Goal: Transaction & Acquisition: Obtain resource

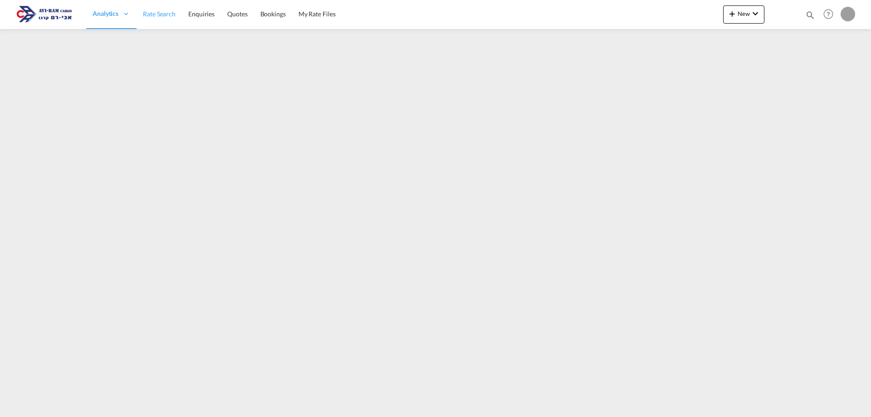
click at [161, 14] on span "Rate Search" at bounding box center [159, 14] width 33 height 8
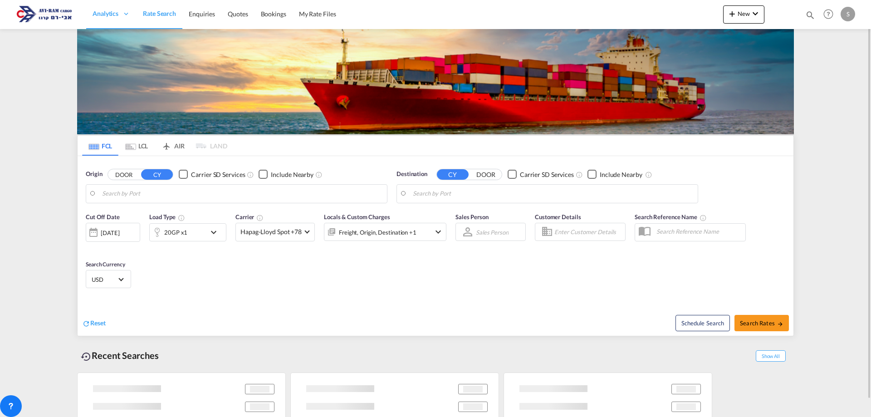
type input "[GEOGRAPHIC_DATA], [GEOGRAPHIC_DATA]"
type input "Ashdod, ILASH"
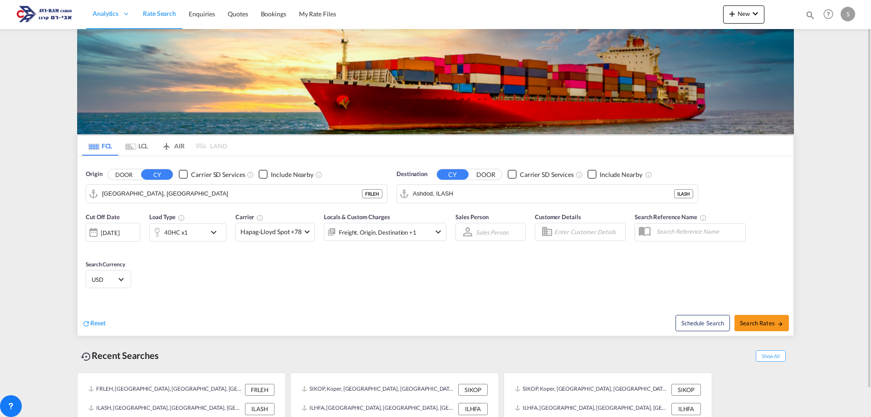
click at [143, 146] on md-tab-item "LCL" at bounding box center [136, 146] width 36 height 20
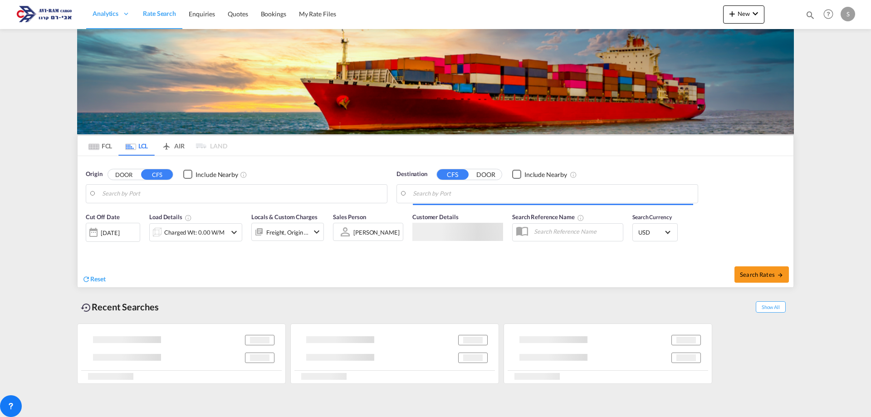
type input "[GEOGRAPHIC_DATA], [GEOGRAPHIC_DATA]"
type input "Ashdod, ILASH"
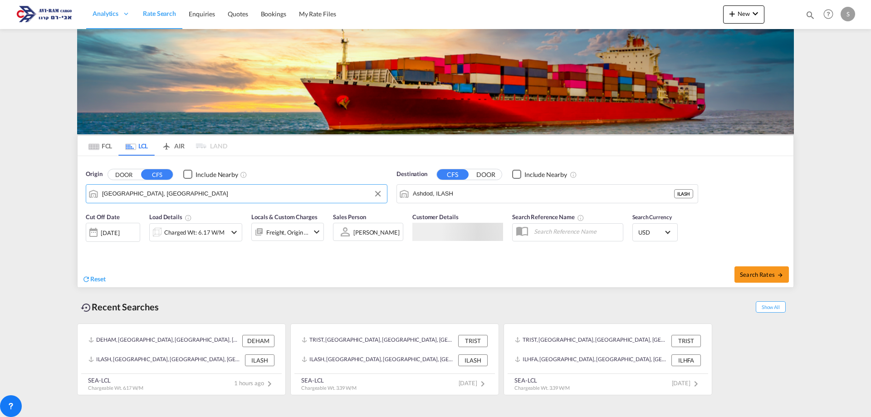
click at [168, 196] on input "[GEOGRAPHIC_DATA], [GEOGRAPHIC_DATA]" at bounding box center [242, 194] width 280 height 14
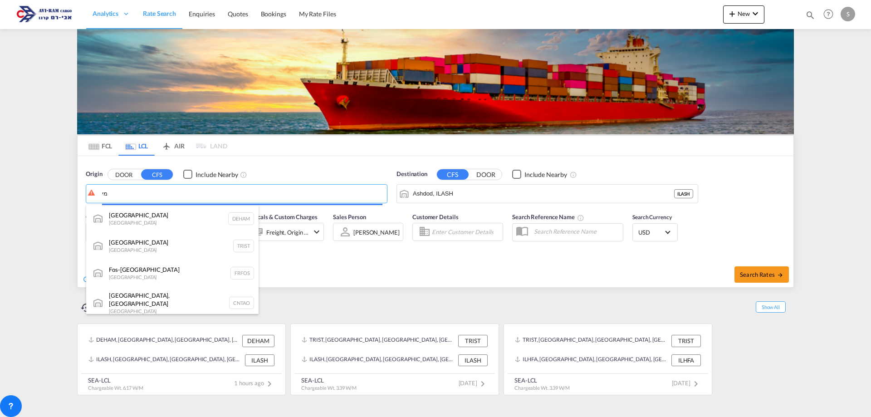
type input "מ"
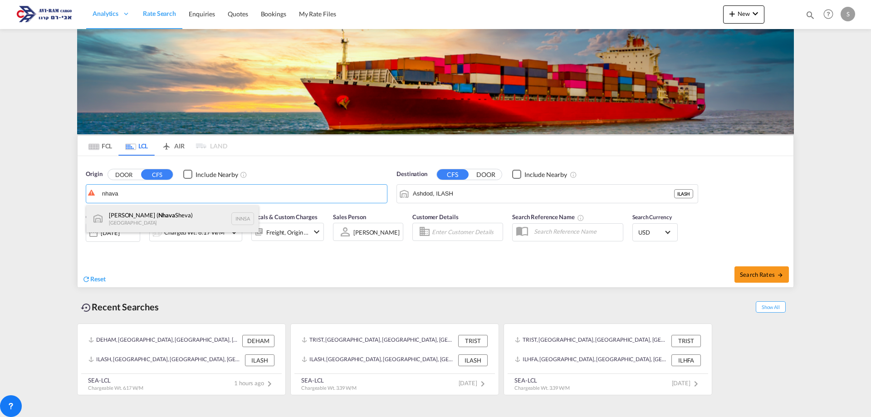
click at [156, 220] on div "[PERSON_NAME] ( [PERSON_NAME]) [GEOGRAPHIC_DATA] INNSA" at bounding box center [172, 218] width 172 height 27
type input "[PERSON_NAME] ([PERSON_NAME]), [GEOGRAPHIC_DATA]"
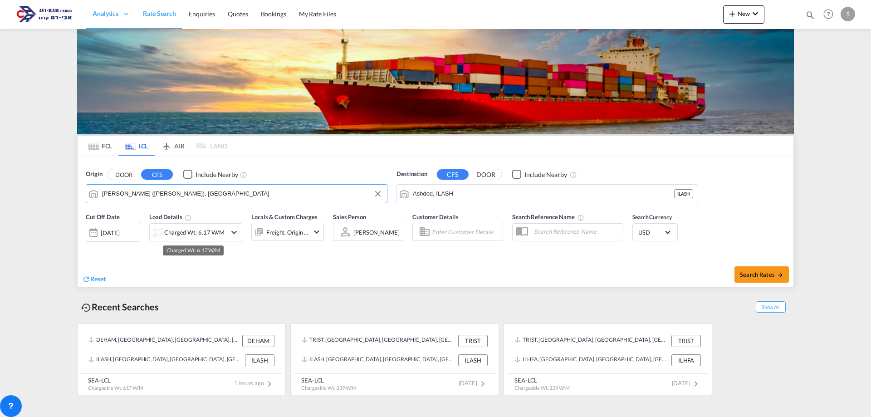
click at [178, 237] on div "Charged Wt: 6.17 W/M" at bounding box center [194, 232] width 60 height 13
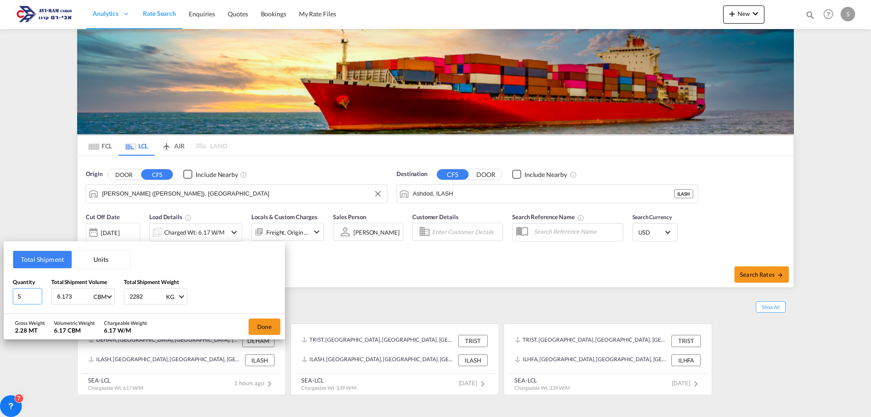
drag, startPoint x: 30, startPoint y: 297, endPoint x: -22, endPoint y: 295, distance: 52.7
click at [0, 295] on html "Analytics Dashboard Rate Search Enquiries Quotes Bookings" at bounding box center [435, 208] width 871 height 417
type input "6"
click at [50, 193] on div "Total Shipment Units Quantity 6 Total Shipment Volume 6.173 CBM CBM CFT Total S…" at bounding box center [435, 208] width 871 height 417
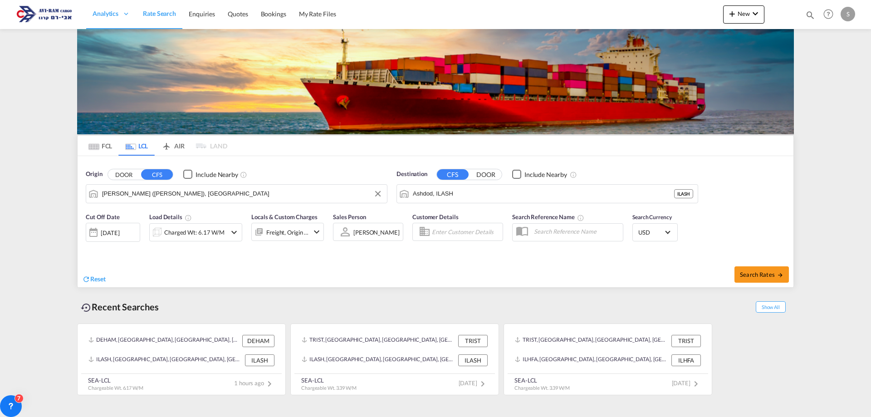
click at [135, 141] on md-tab-item "LCL" at bounding box center [136, 146] width 36 height 20
click at [179, 237] on div "Charged Wt: 6.17 W/M" at bounding box center [194, 232] width 60 height 13
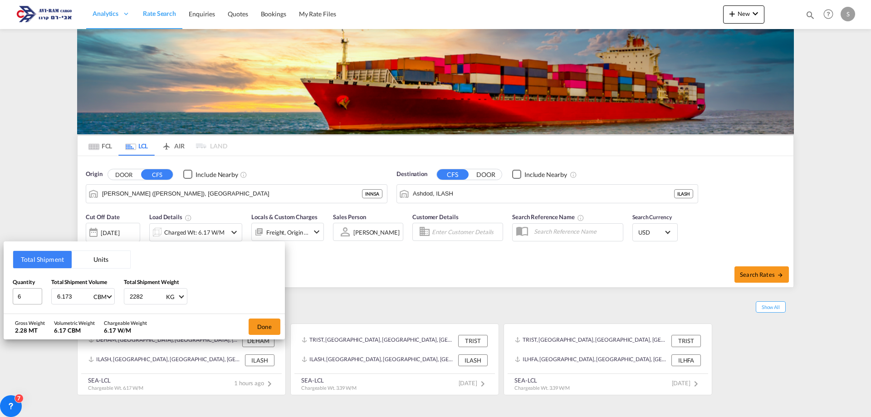
drag, startPoint x: 73, startPoint y: 296, endPoint x: 41, endPoint y: 302, distance: 32.0
click at [41, 302] on div "Quantity 6 Total Shipment Volume 6.173 CBM CBM CFT Total Shipment Weight 2282 K…" at bounding box center [144, 291] width 263 height 27
type input "5.85"
type input "3566"
click at [260, 327] on button "Done" at bounding box center [265, 326] width 32 height 16
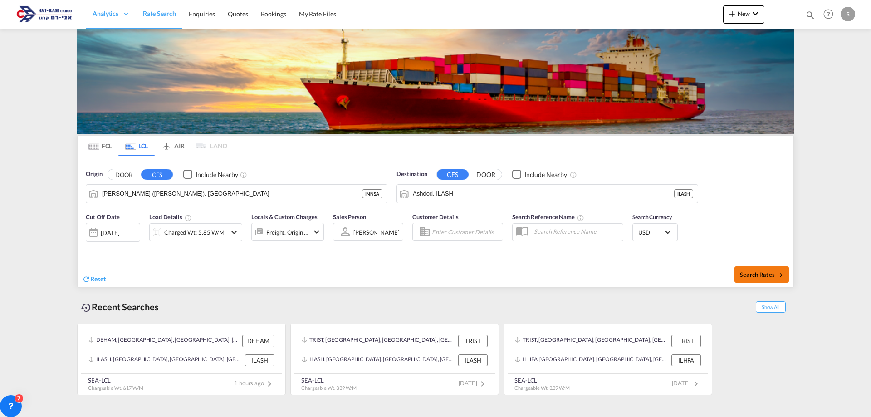
click at [763, 269] on button "Search Rates" at bounding box center [761, 274] width 54 height 16
type input "INNSA to ILASH / [DATE]"
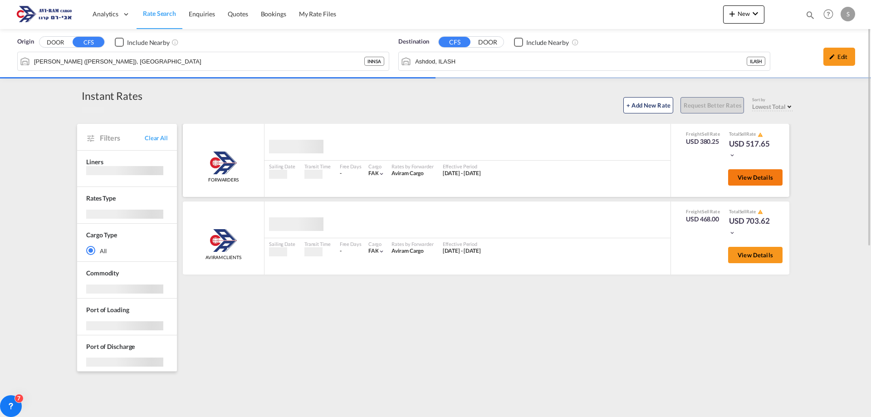
click at [744, 175] on span "View Details" at bounding box center [754, 177] width 35 height 7
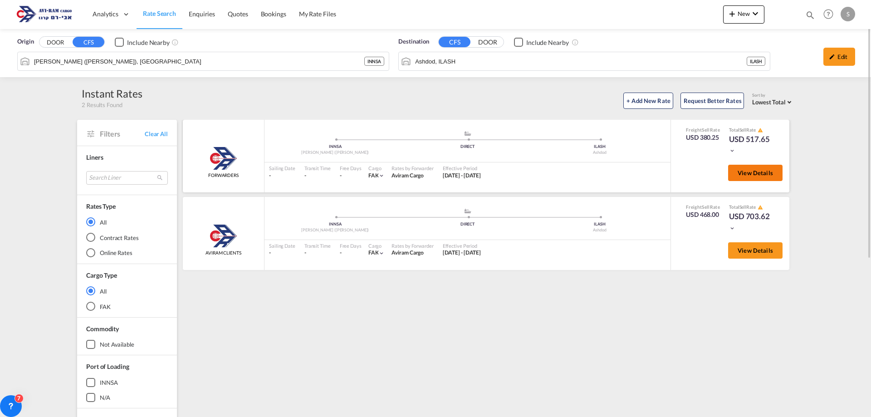
click at [755, 176] on span "View Details" at bounding box center [754, 172] width 35 height 7
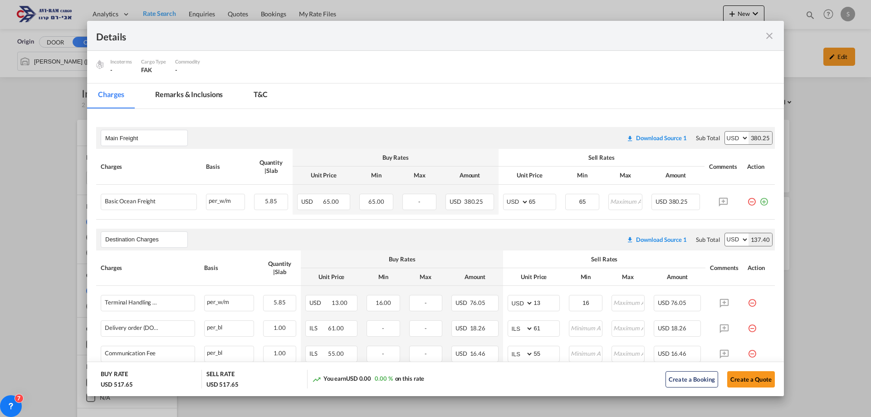
scroll to position [136, 0]
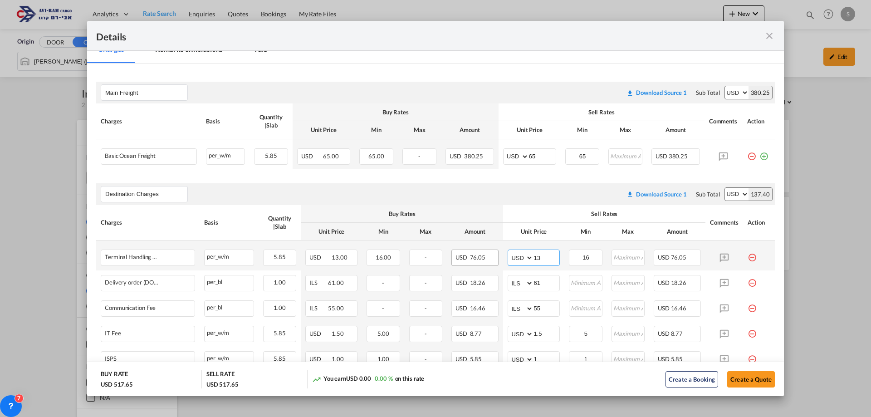
drag, startPoint x: 544, startPoint y: 255, endPoint x: 492, endPoint y: 264, distance: 52.6
click at [492, 264] on tr "Terminal Handling Charge - Destination Please Enter Already Exists per_w/m per_…" at bounding box center [435, 255] width 678 height 30
type input "16"
type input "116"
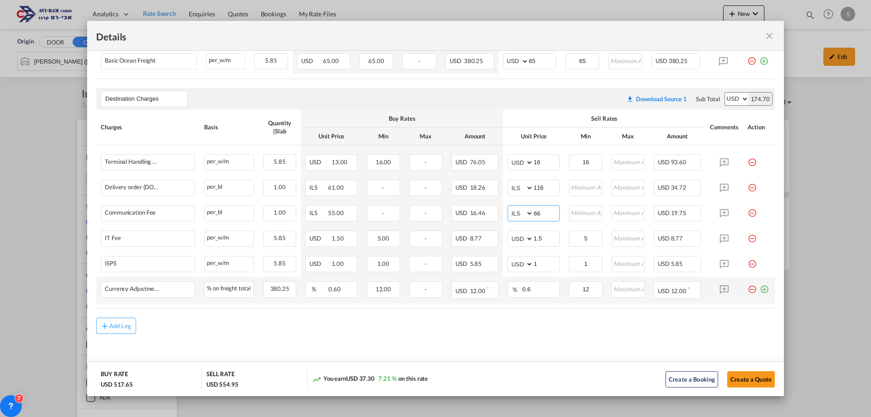
type input "66"
click at [760, 289] on md-icon "icon-plus-circle-outline green-400-fg" at bounding box center [764, 285] width 9 height 9
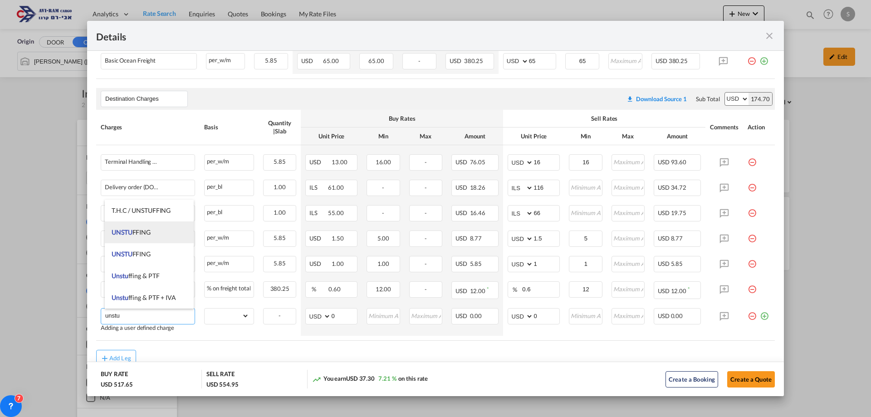
click at [155, 231] on li "UNSTU FFING" at bounding box center [149, 232] width 89 height 22
type input "UNSTUFFING"
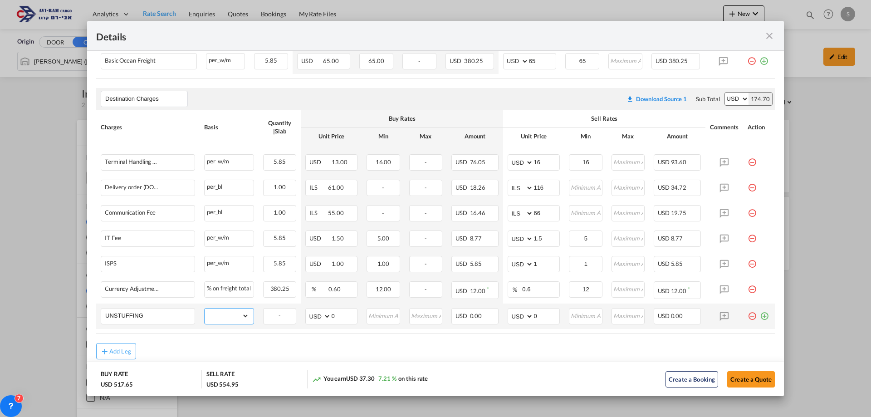
click at [220, 310] on select "gross_weight volumetric_weight per_shipment per_bl per_km per_hawb per_kg flat …" at bounding box center [227, 315] width 44 height 15
select select "per_ton"
click at [205, 308] on select "gross_weight volumetric_weight per_shipment per_bl per_km per_hawb per_kg flat …" at bounding box center [227, 315] width 44 height 15
drag, startPoint x: 537, startPoint y: 316, endPoint x: 517, endPoint y: 317, distance: 20.0
click at [518, 317] on md-input-container "AED AFN ALL AMD ANG AOA ARS AUD AWG AZN BAM BBD BDT BGN BHD BIF BMD BND BOB BRL…" at bounding box center [533, 316] width 52 height 16
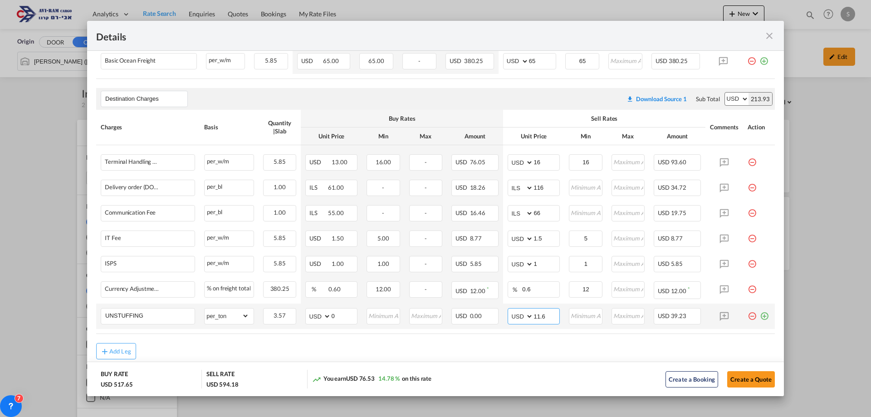
type input "11.6"
type input "12"
click at [553, 89] on div "Destination Charges Please enter leg name Leg Name Already Exists Download Sour…" at bounding box center [435, 99] width 678 height 22
click at [738, 377] on button "Create a Quote" at bounding box center [751, 379] width 48 height 16
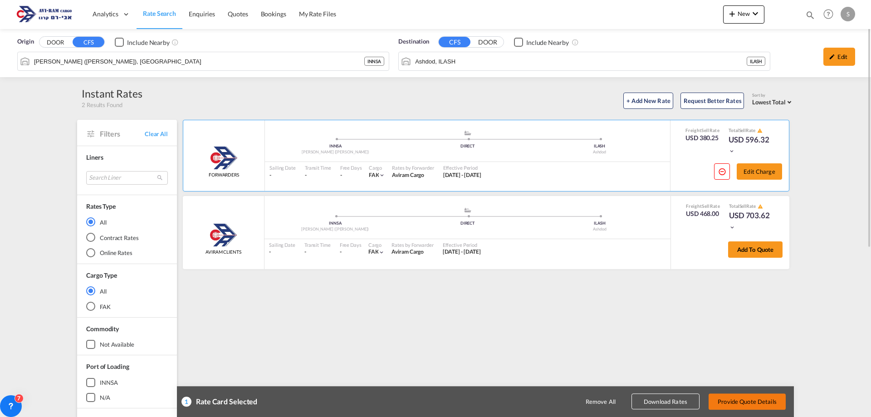
click at [747, 401] on button "Provide Quote Details" at bounding box center [746, 401] width 77 height 16
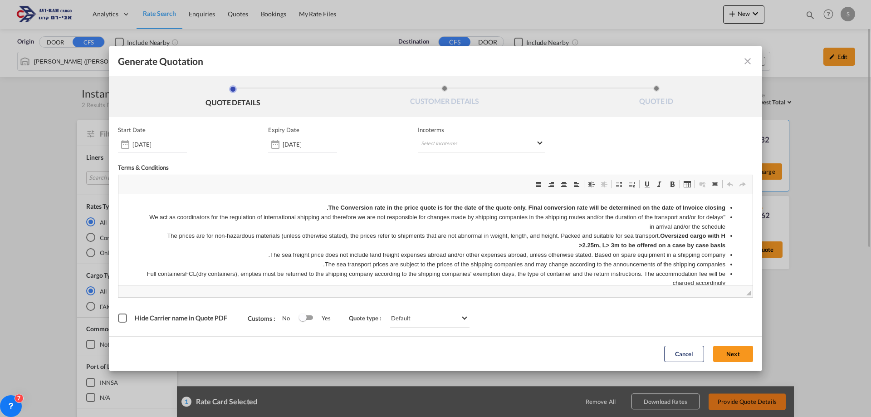
scroll to position [0, 0]
click at [465, 141] on md-select "Select Incoterms CIP - export Carriage and Insurance Paid to CIP - import Carri…" at bounding box center [481, 144] width 127 height 16
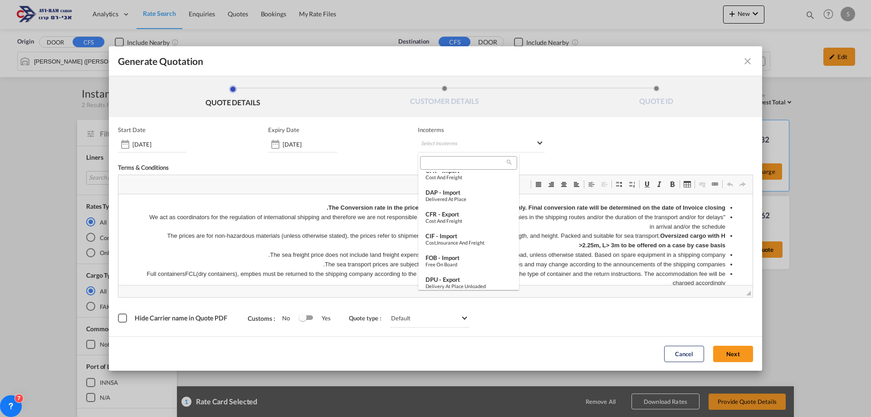
scroll to position [141, 0]
click at [456, 256] on div "FOB - import" at bounding box center [468, 256] width 86 height 7
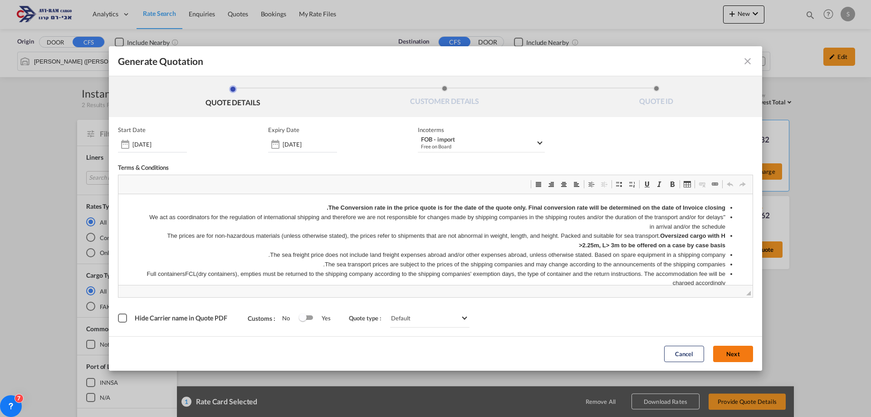
click at [731, 353] on button "Next" at bounding box center [733, 354] width 40 height 16
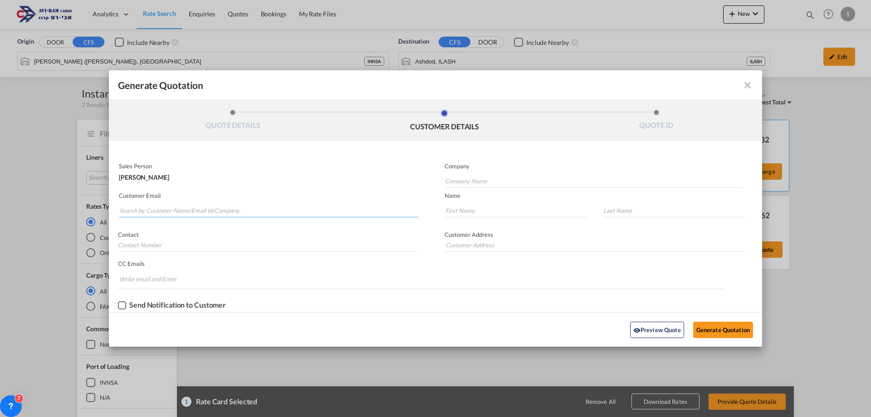
click at [178, 208] on input "Search by Customer Name/Email Id/Company" at bounding box center [268, 211] width 299 height 14
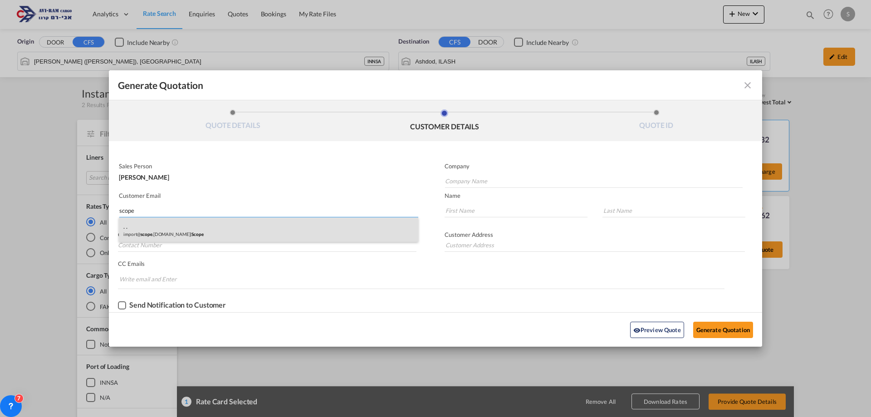
type input "scope"
click at [182, 235] on div ". . import@ scope .[DOMAIN_NAME] | Scope" at bounding box center [268, 229] width 299 height 24
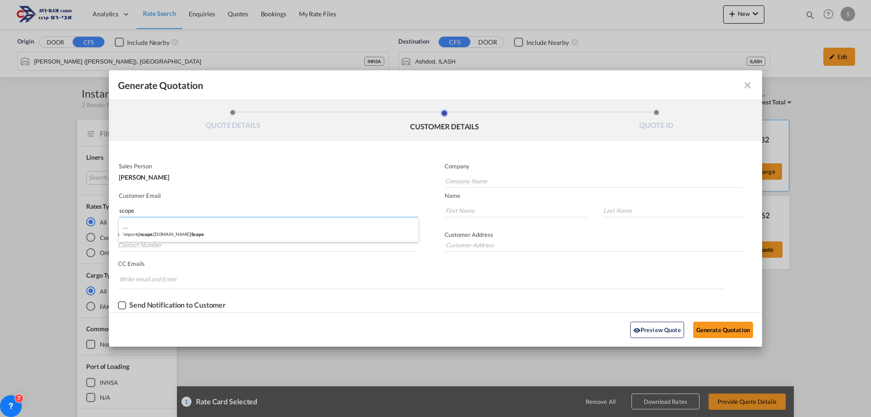
type input "Scope"
type input "[EMAIL_ADDRESS][DOMAIN_NAME]"
type input "."
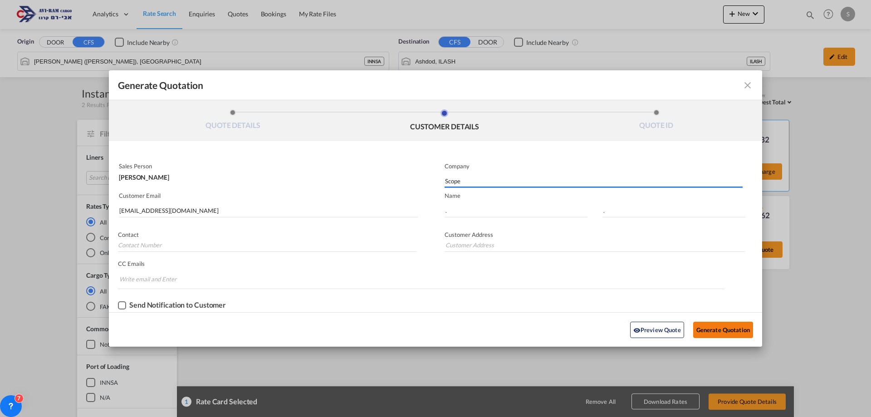
click at [741, 330] on button "Generate Quotation" at bounding box center [723, 330] width 60 height 16
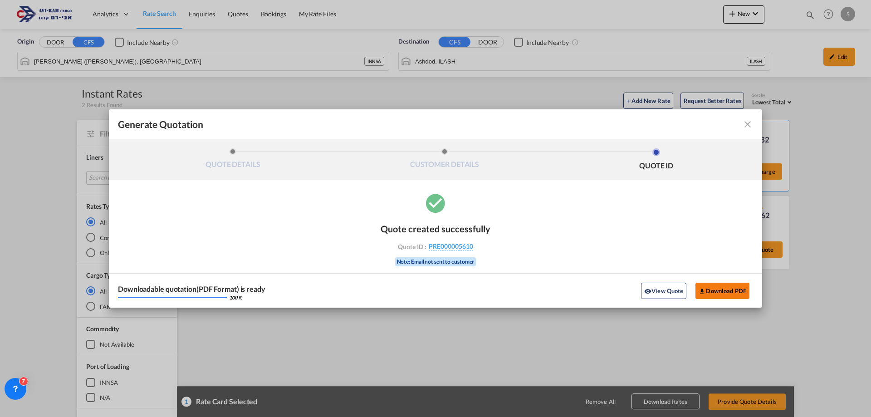
click at [731, 295] on button "Download PDF" at bounding box center [722, 291] width 54 height 16
